Goal: Task Accomplishment & Management: Manage account settings

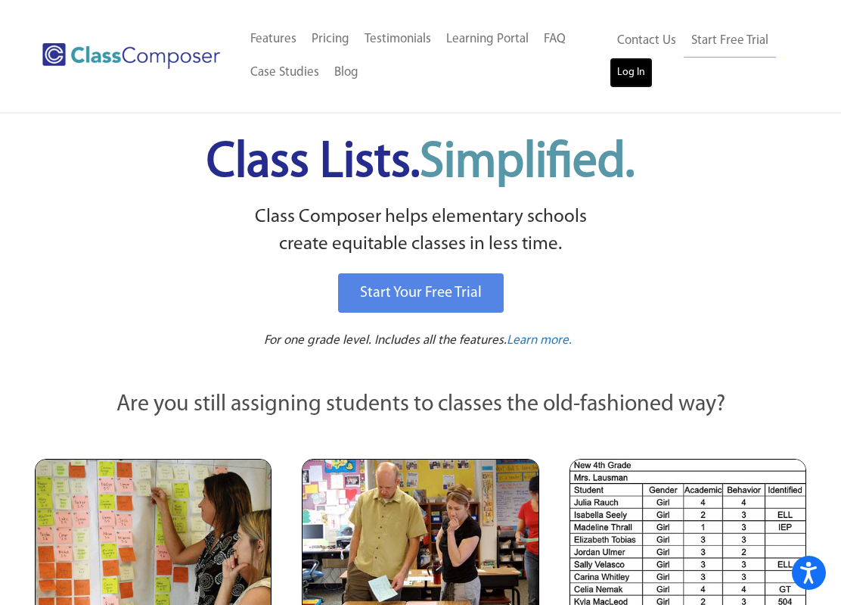
click at [623, 69] on link "Log In" at bounding box center [631, 73] width 43 height 30
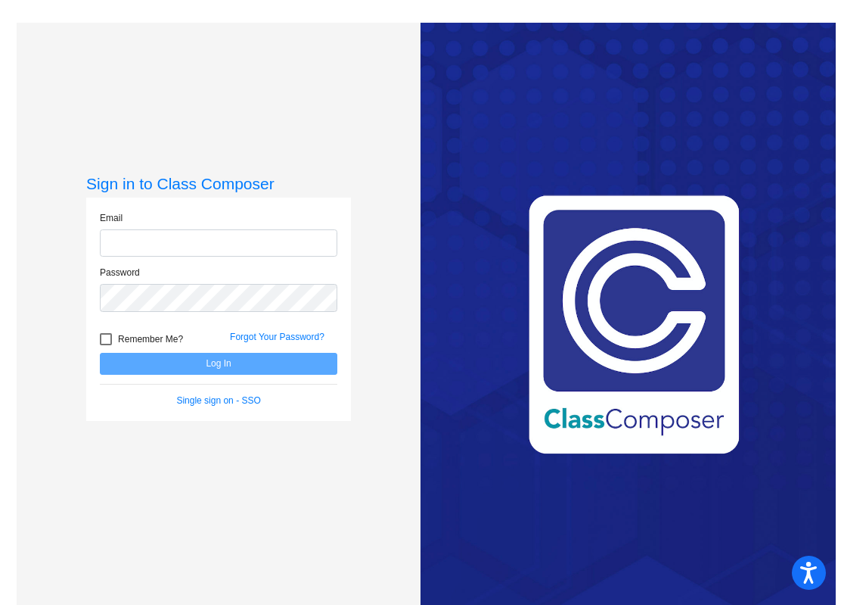
type input "[EMAIL_ADDRESS][DOMAIN_NAME]"
click at [234, 369] on button "Log In" at bounding box center [219, 364] width 238 height 22
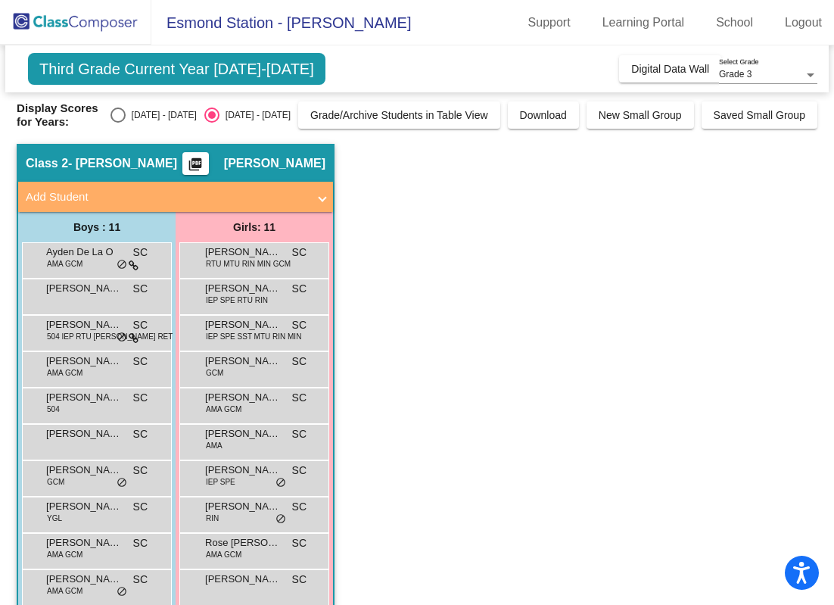
scroll to position [61, 0]
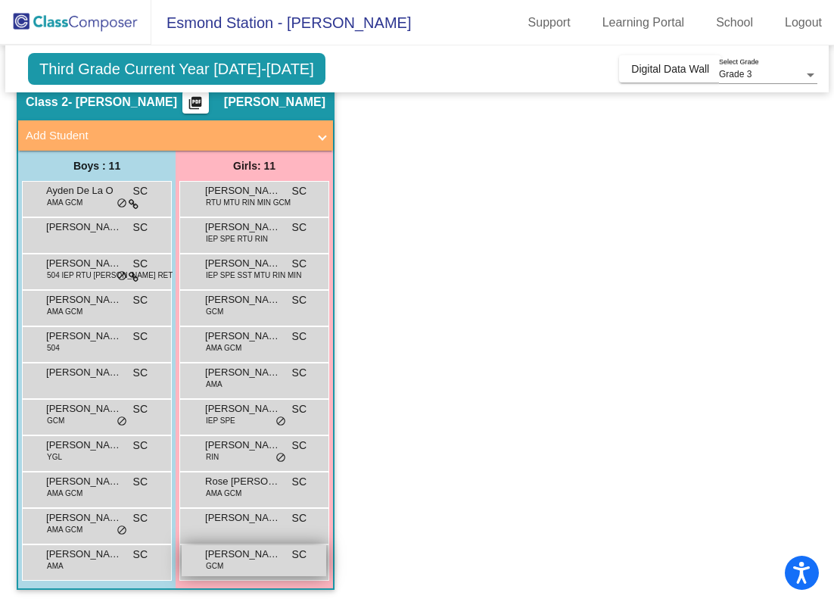
click at [222, 552] on span "[PERSON_NAME]" at bounding box center [243, 553] width 76 height 15
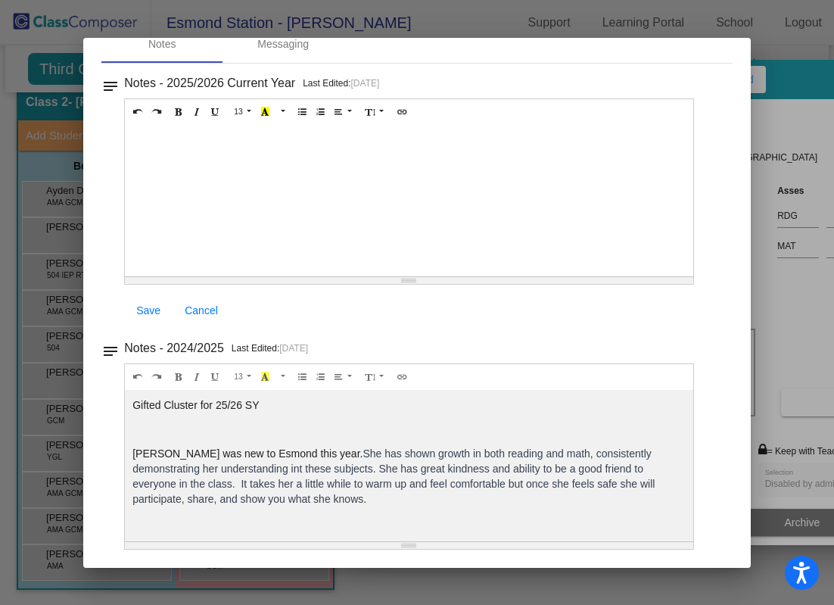
scroll to position [0, 0]
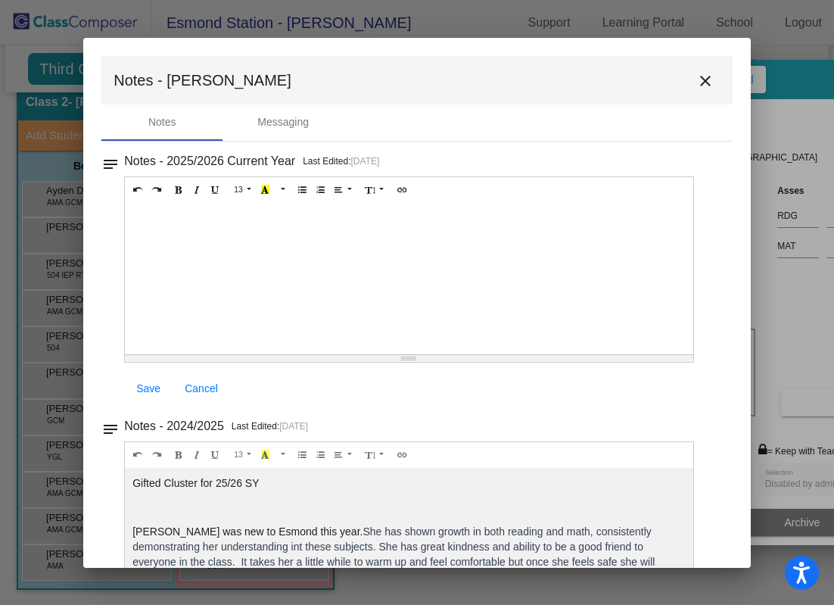
click at [702, 82] on mat-icon "close" at bounding box center [705, 81] width 18 height 18
